Goal: Check status: Check status

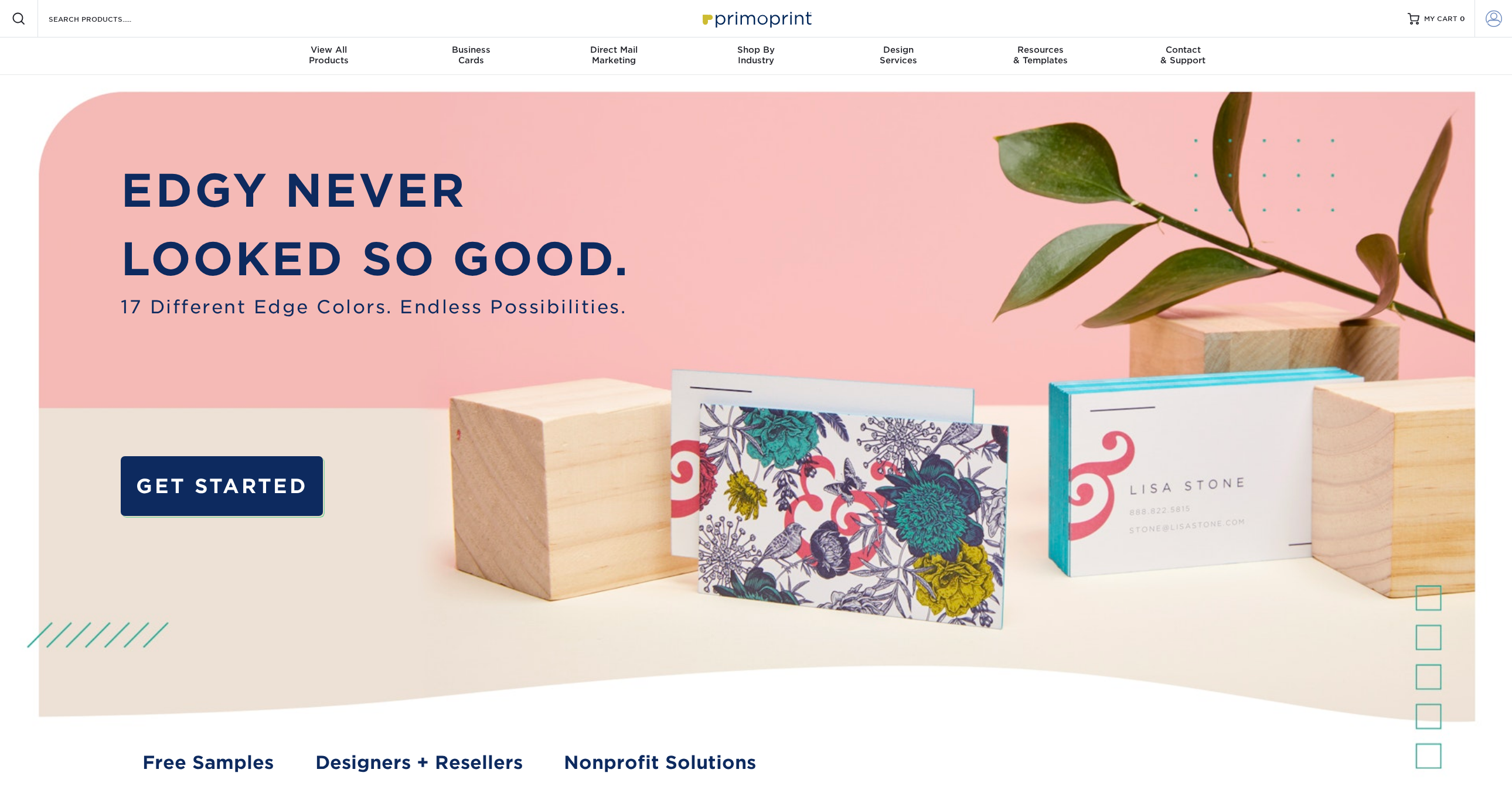
type input "allens@alum.mit.edu"
click at [1501, 18] on link "Account" at bounding box center [1493, 18] width 38 height 38
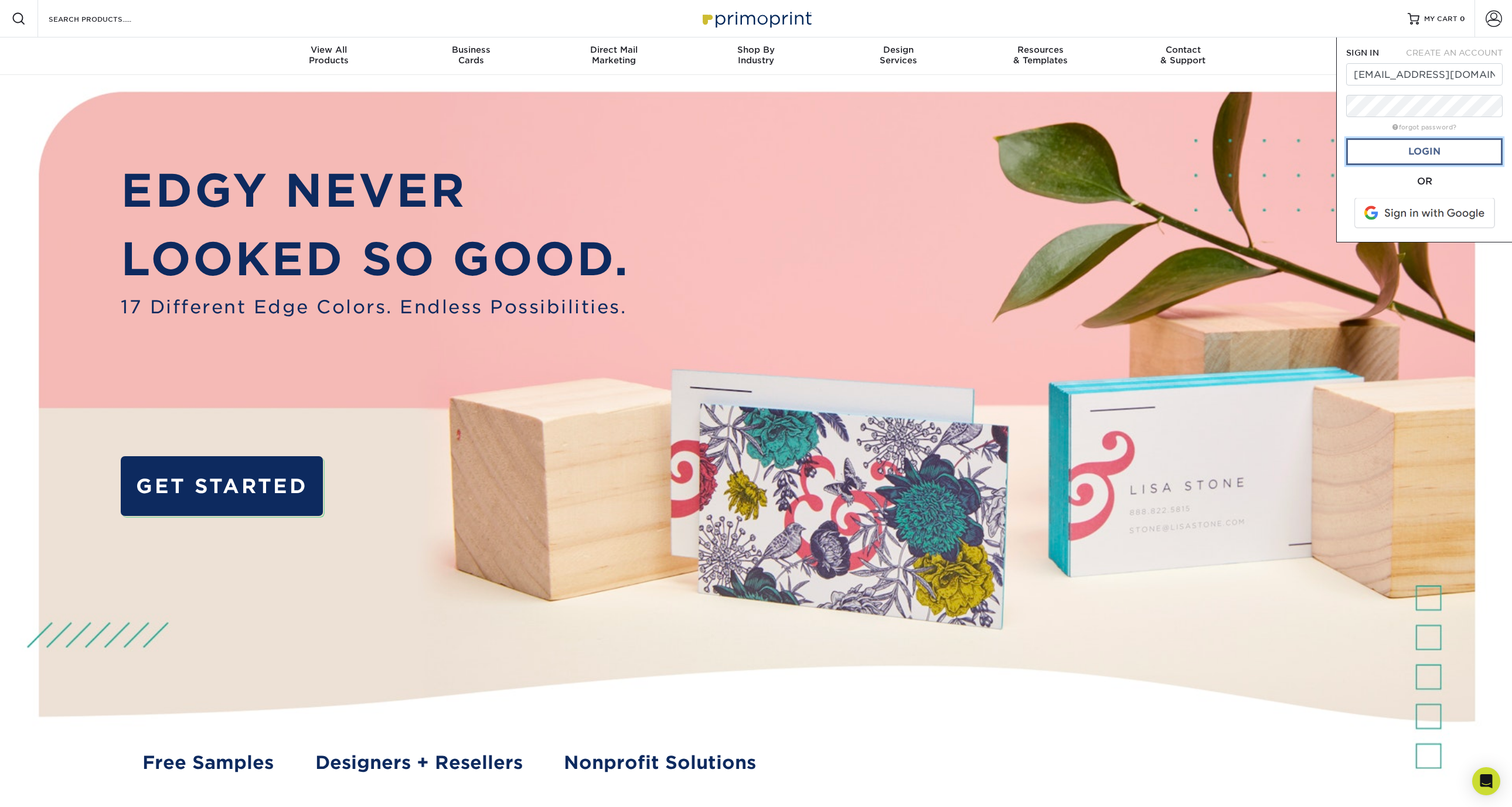
click at [1420, 158] on link "Login" at bounding box center [1424, 152] width 156 height 27
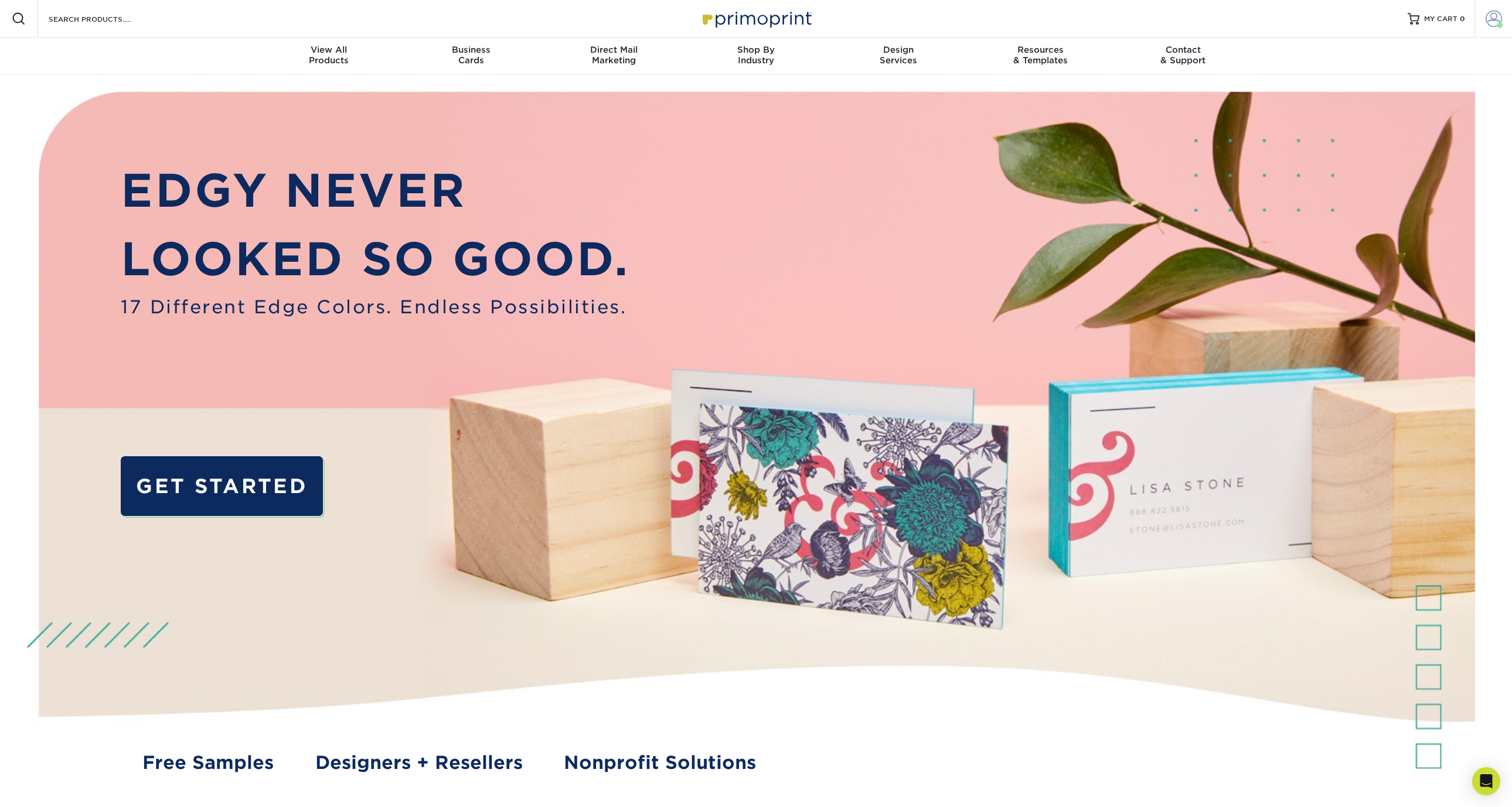
click at [1494, 17] on span at bounding box center [1494, 18] width 16 height 16
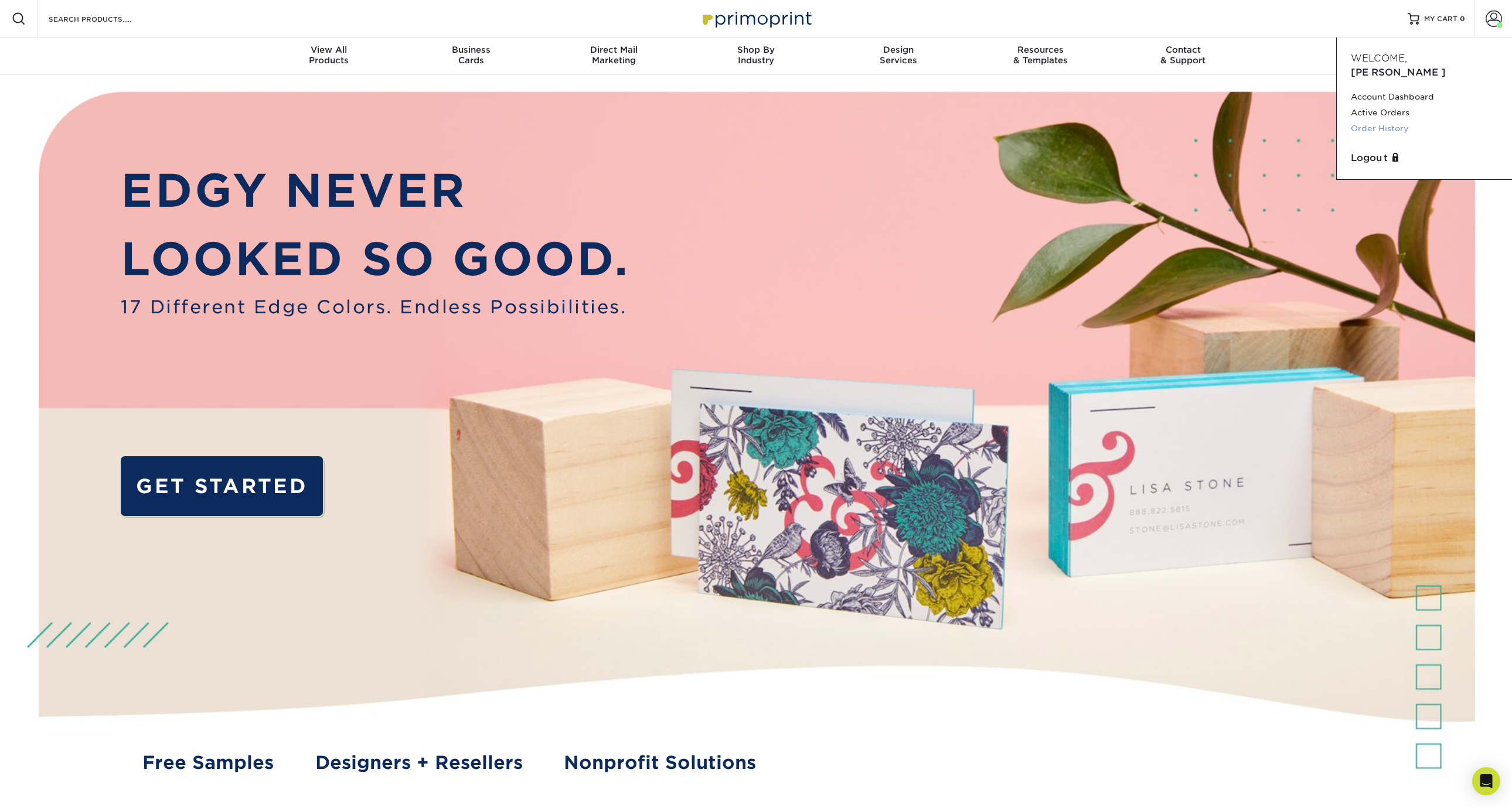
click at [1387, 121] on link "Order History" at bounding box center [1424, 128] width 147 height 15
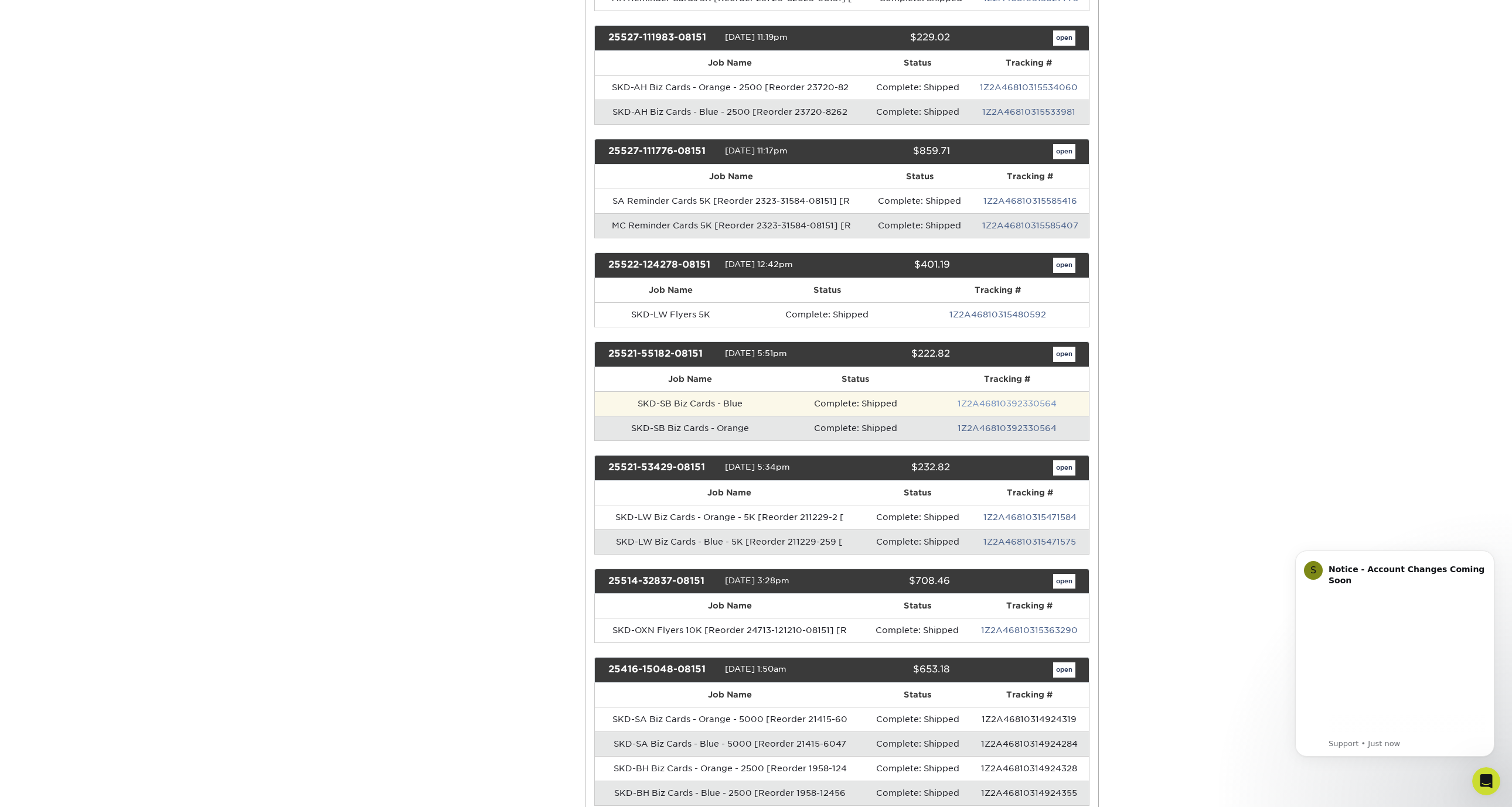
click at [1028, 403] on link "1Z2A46810392330564" at bounding box center [1007, 403] width 99 height 10
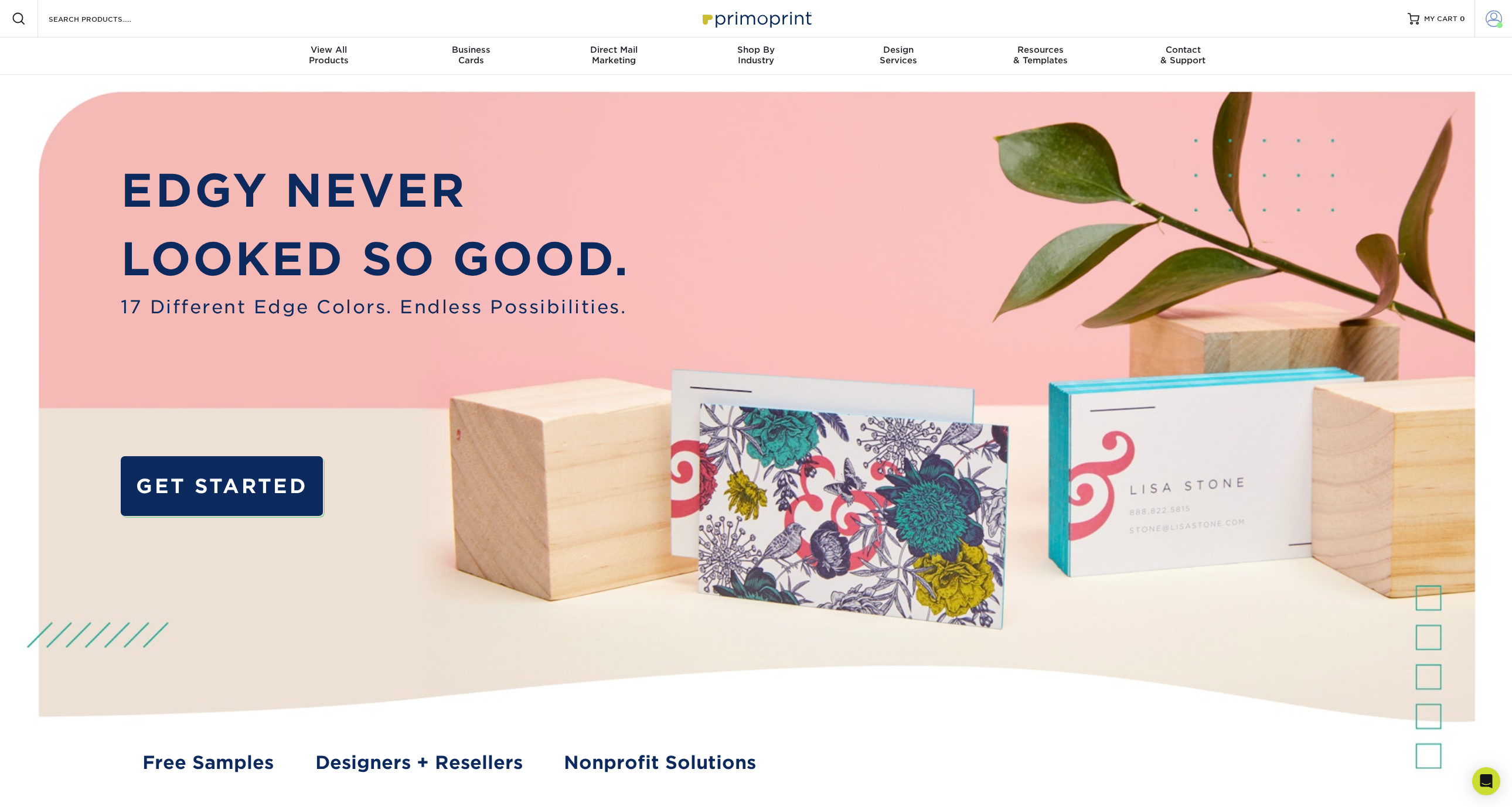
click at [1498, 24] on span at bounding box center [1499, 25] width 6 height 6
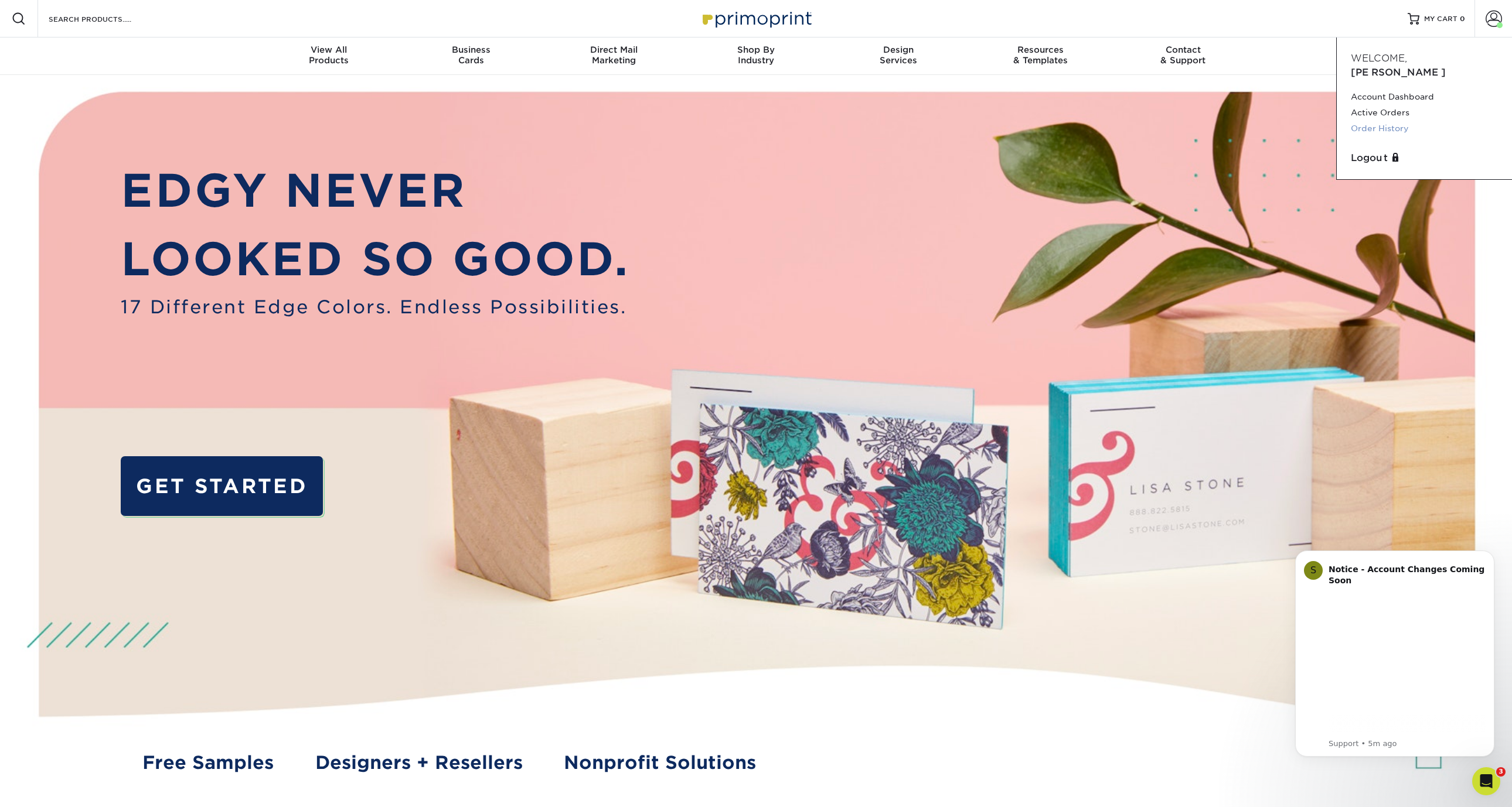
click at [1382, 121] on link "Order History" at bounding box center [1424, 128] width 147 height 15
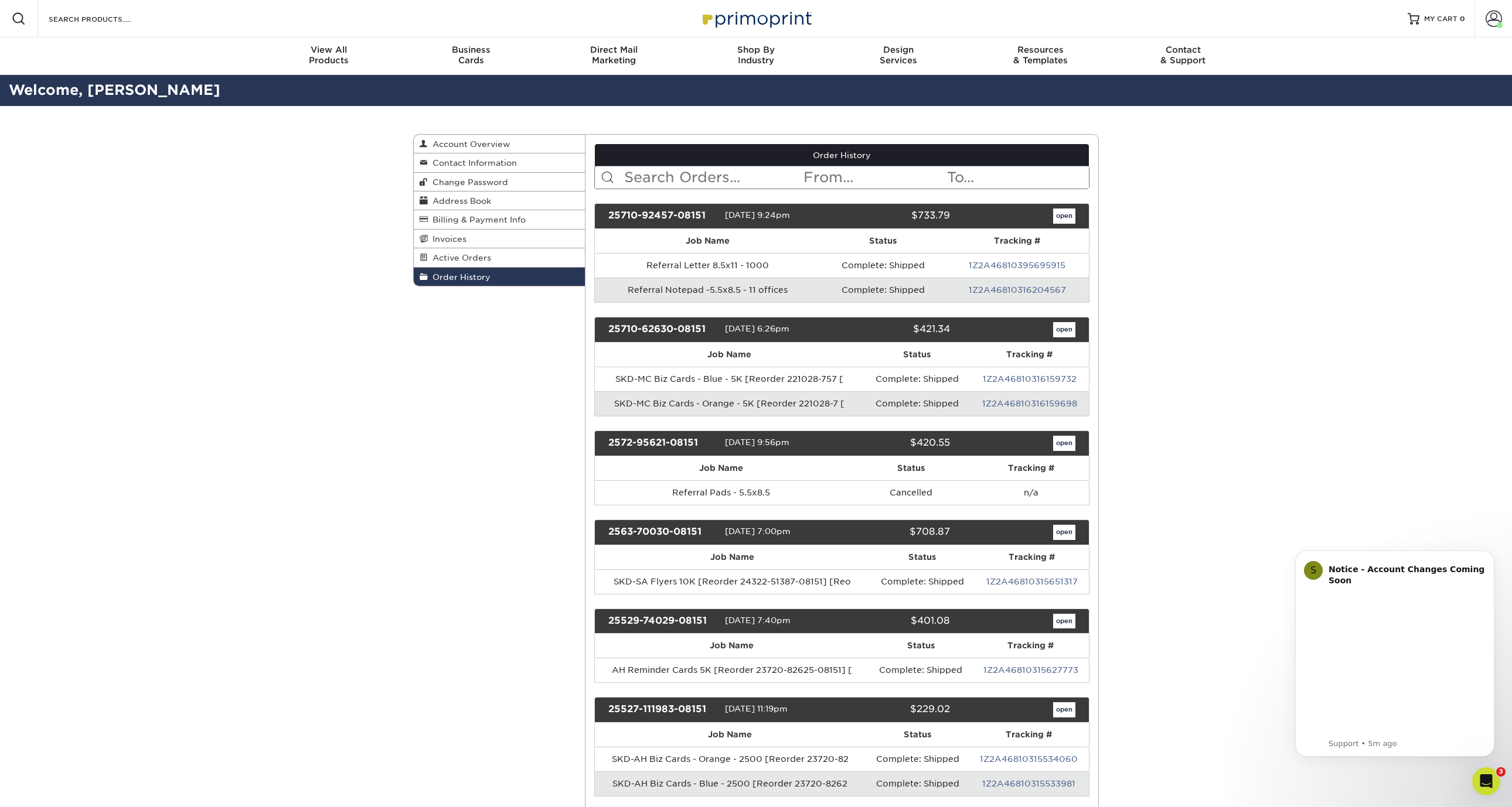
scroll to position [4603, 0]
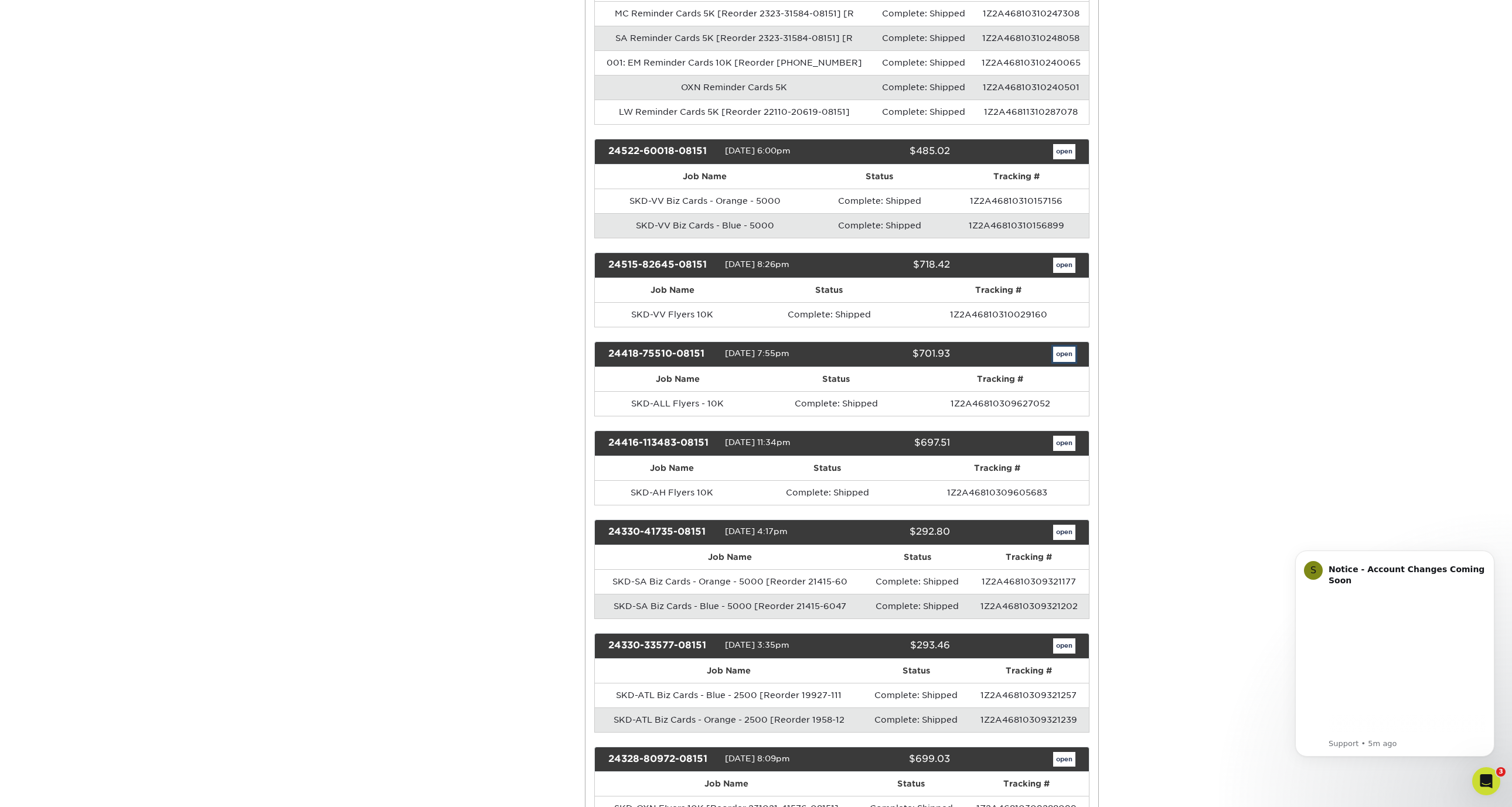
click at [1058, 356] on link "open" at bounding box center [1064, 354] width 22 height 15
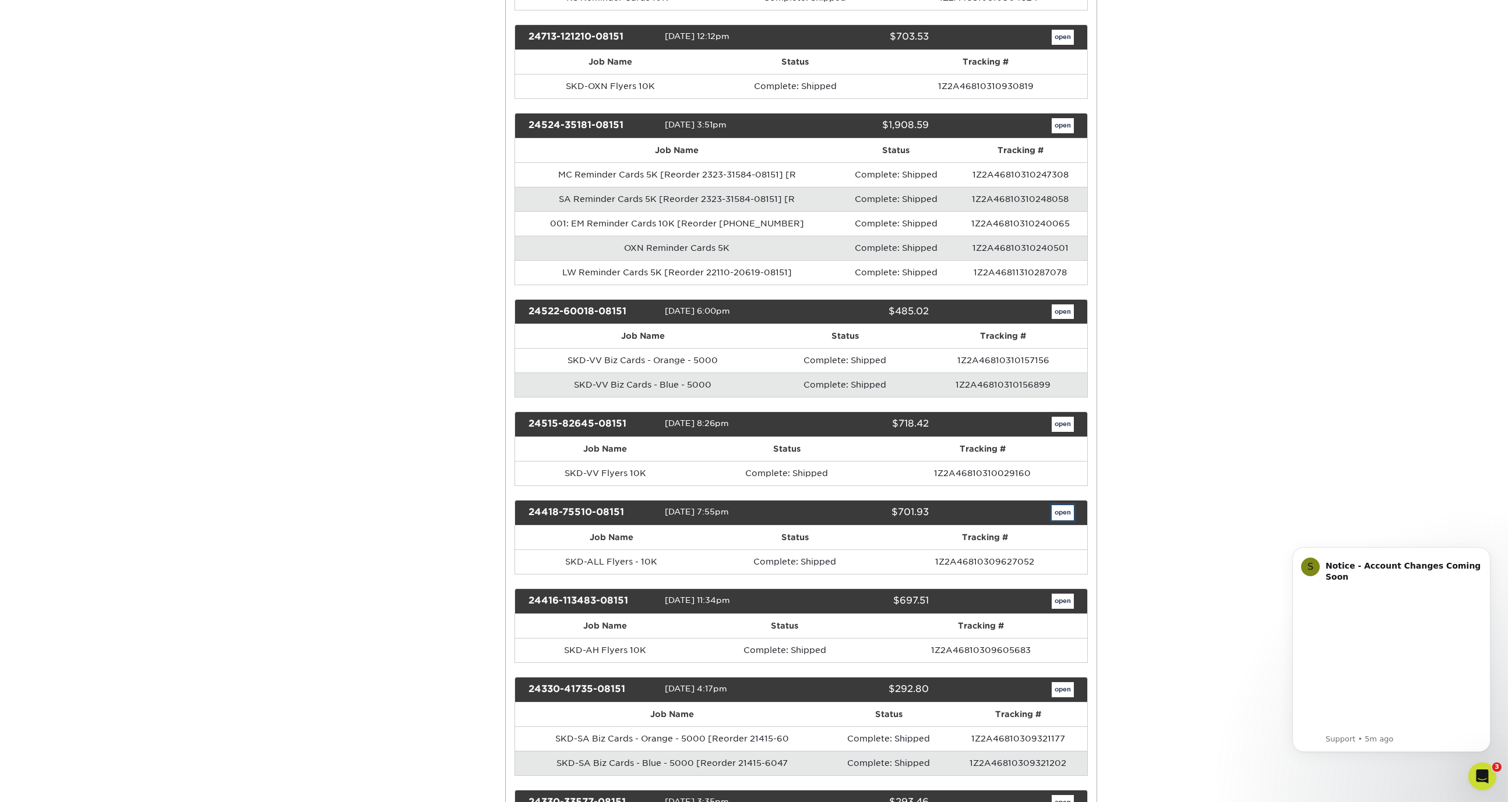
scroll to position [0, 0]
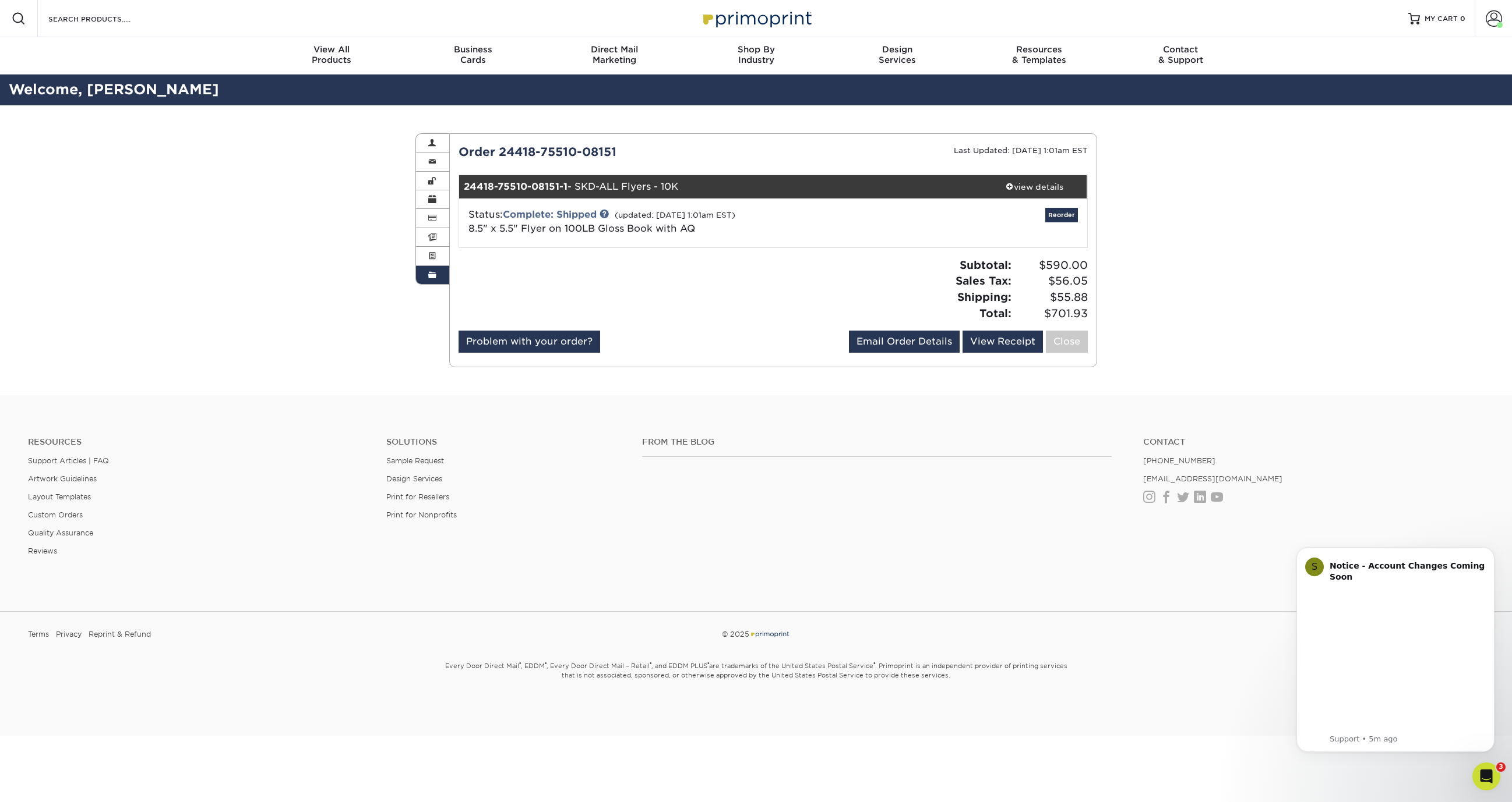
click at [1153, 228] on div "Order History Account Overview Contact Information Change Password Address Book…" at bounding box center [756, 250] width 1512 height 290
click at [643, 227] on link "8.5" x 5.5" Flyer on 100LB Gloss Book with AQ" at bounding box center [582, 228] width 227 height 11
